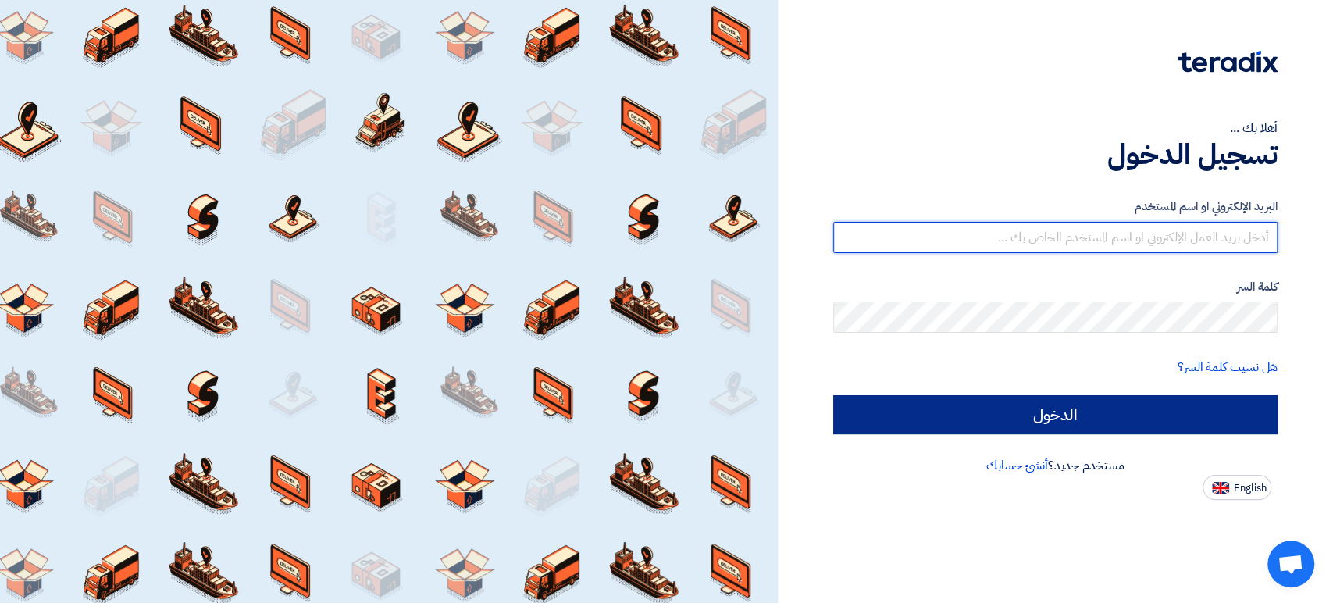
type input "[DOMAIN_NAME][EMAIL_ADDRESS][DOMAIN_NAME]"
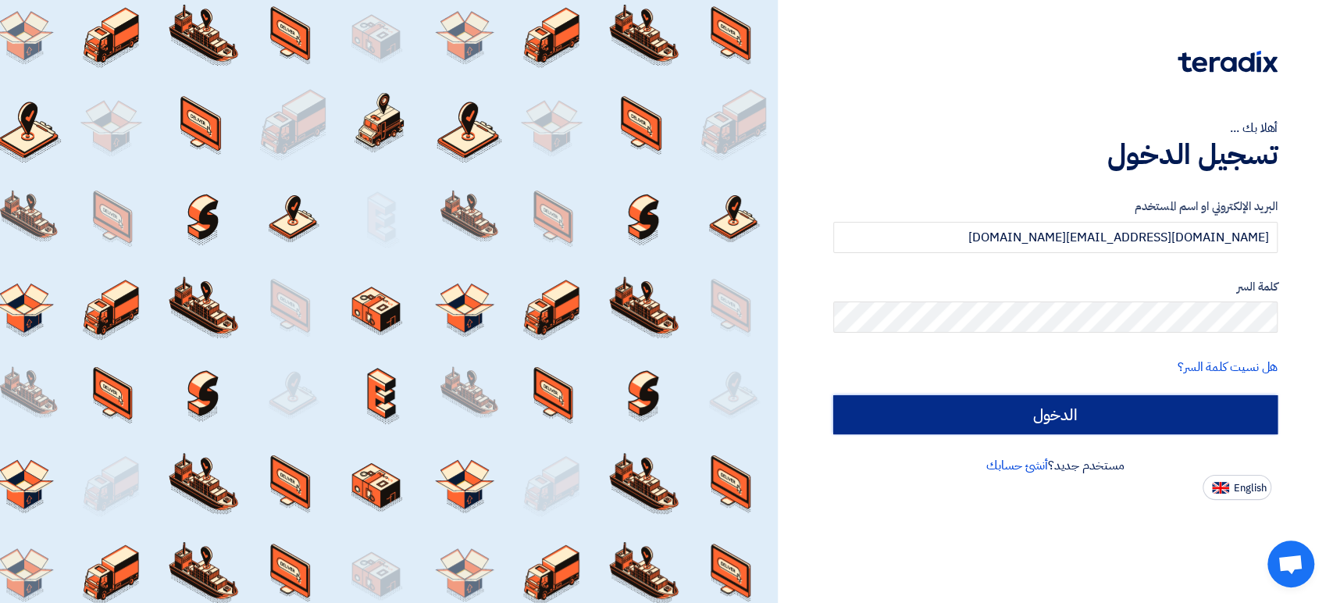
click at [954, 400] on input "الدخول" at bounding box center [1055, 414] width 444 height 39
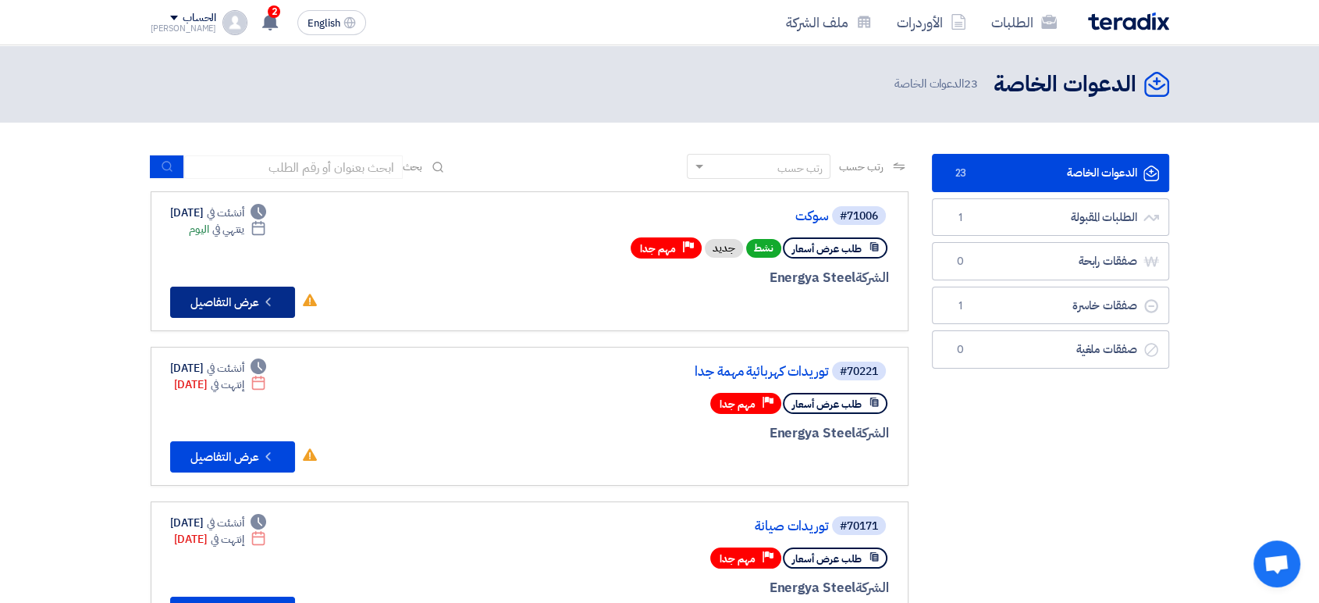
click at [258, 309] on button "Check details عرض التفاصيل" at bounding box center [232, 302] width 125 height 31
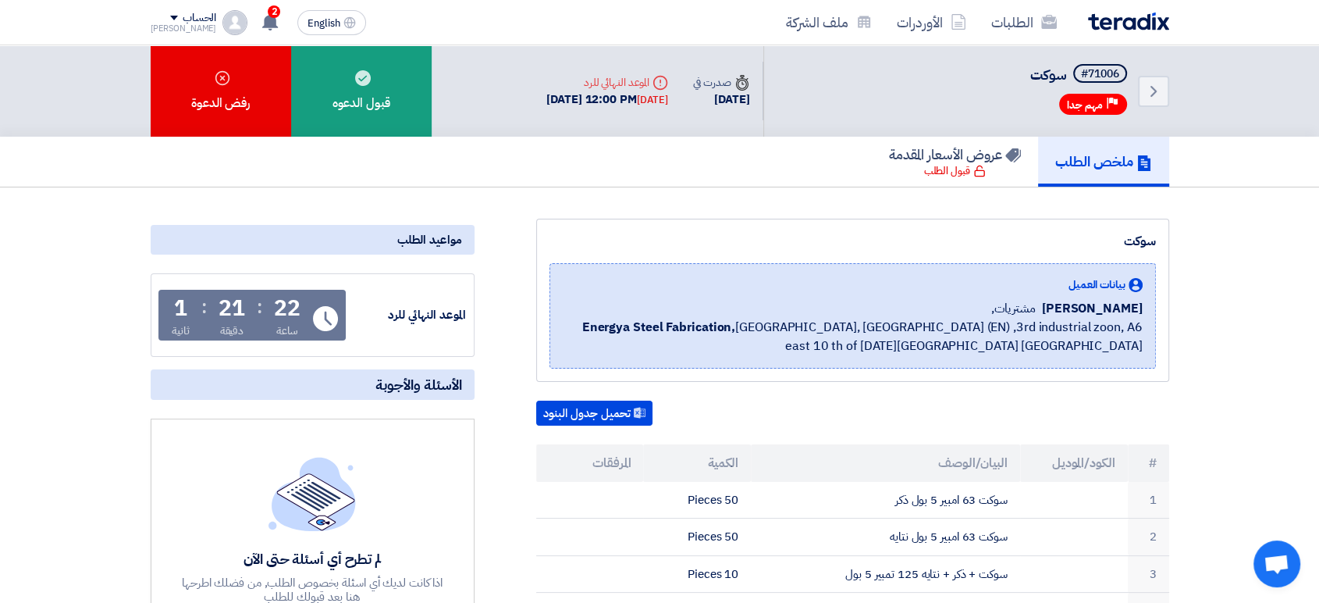
click at [1087, 305] on span "[PERSON_NAME]" at bounding box center [1092, 308] width 101 height 19
click at [1077, 276] on div at bounding box center [1077, 276] width 0 height 0
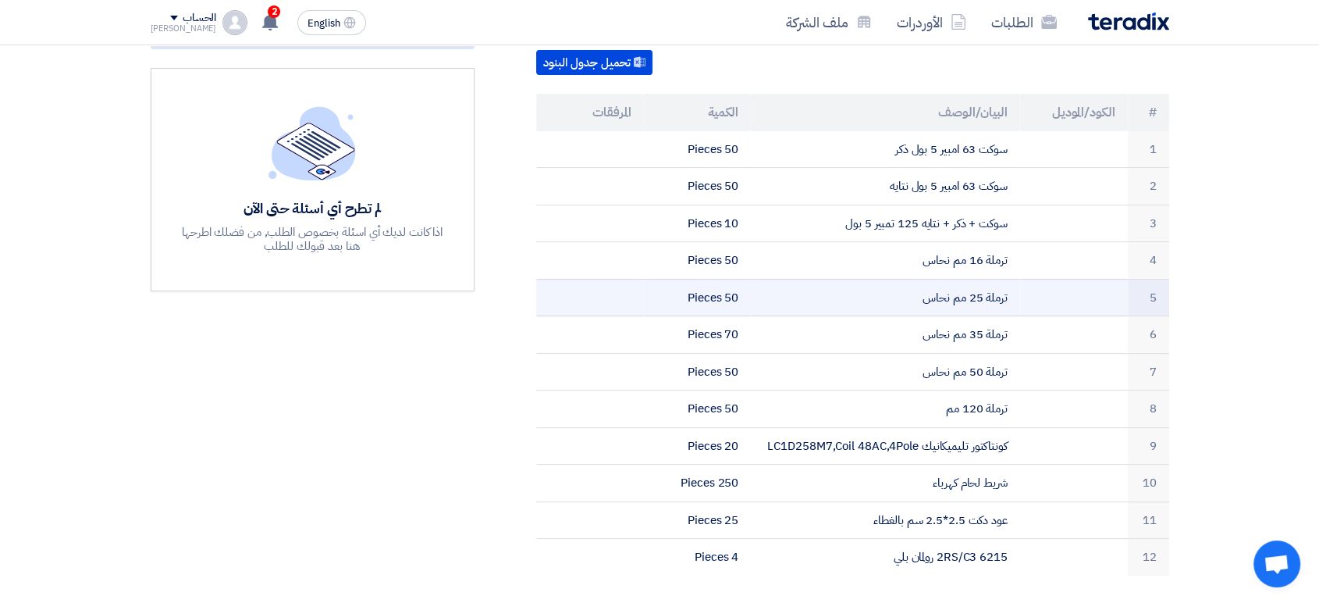
scroll to position [347, 0]
